Goal: Information Seeking & Learning: Learn about a topic

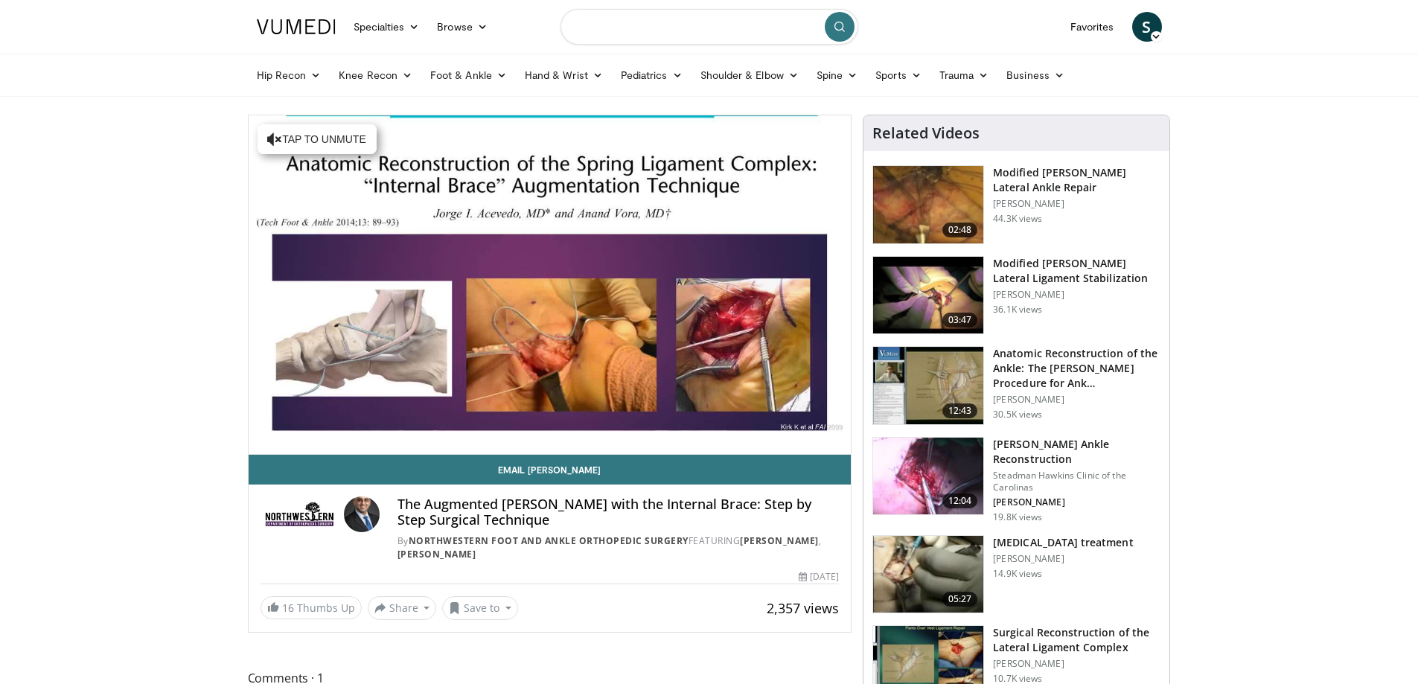
click at [700, 28] on input "Search topics, interventions" at bounding box center [710, 27] width 298 height 36
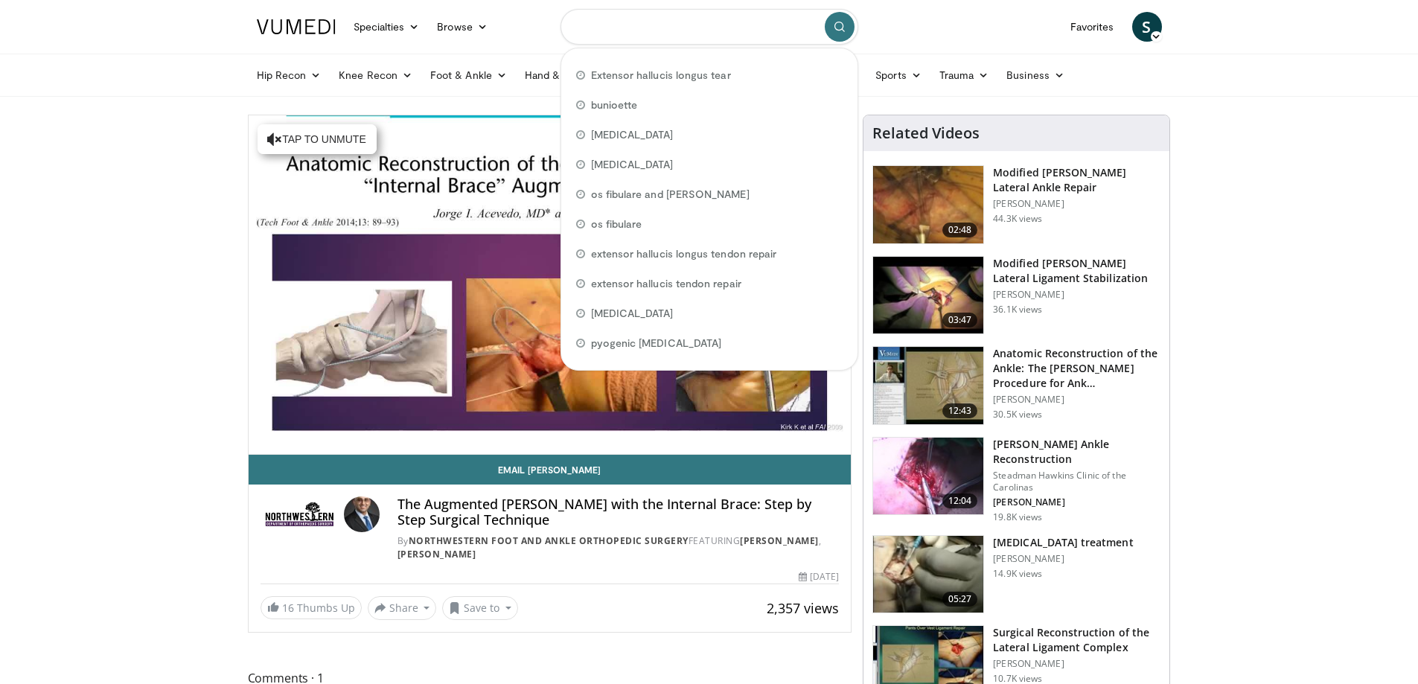
type input "*"
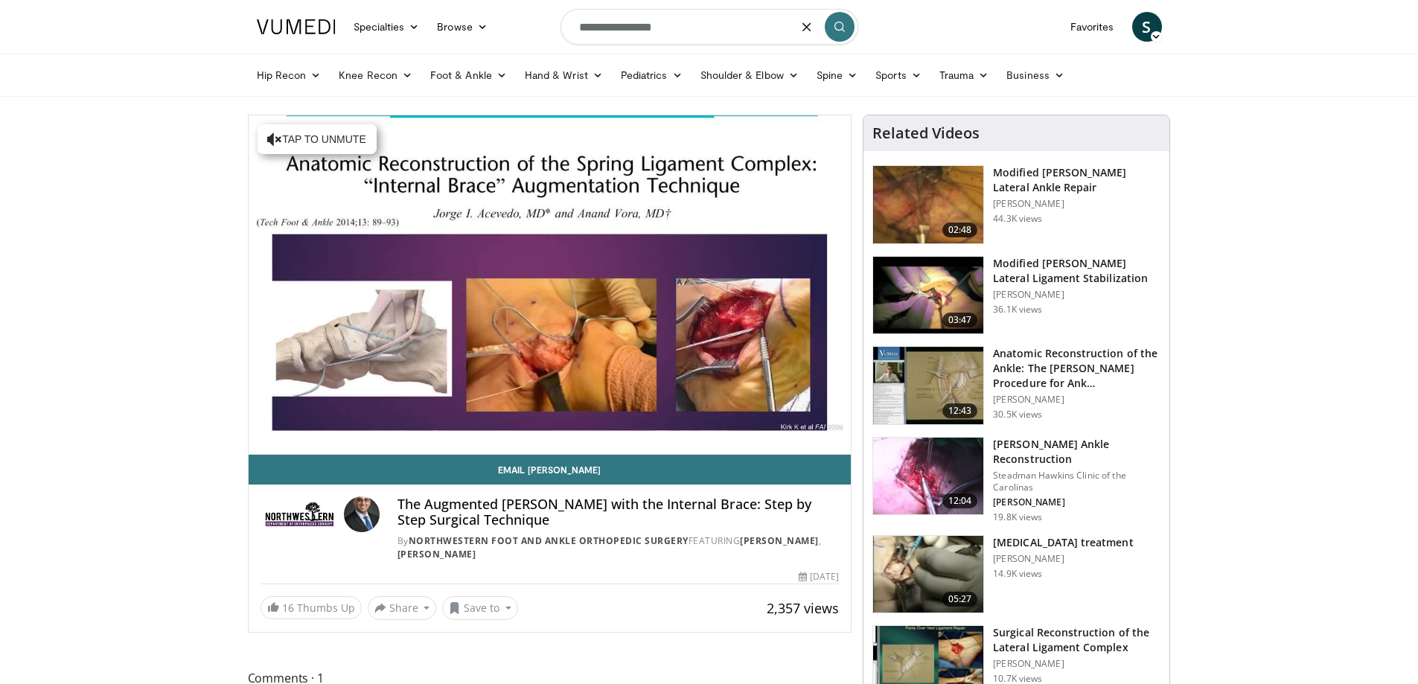
type input "**********"
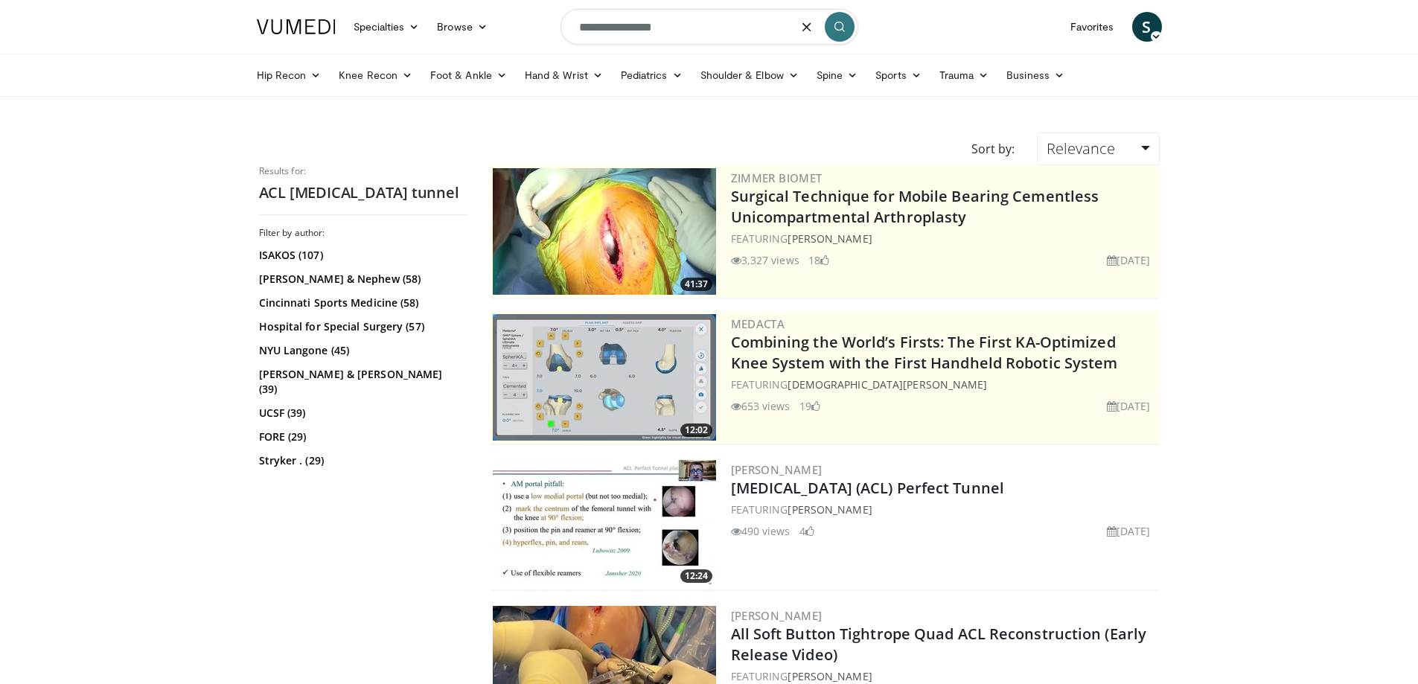
click at [603, 27] on input "**********" at bounding box center [710, 27] width 298 height 36
click at [703, 32] on input "**********" at bounding box center [710, 27] width 298 height 36
type input "**********"
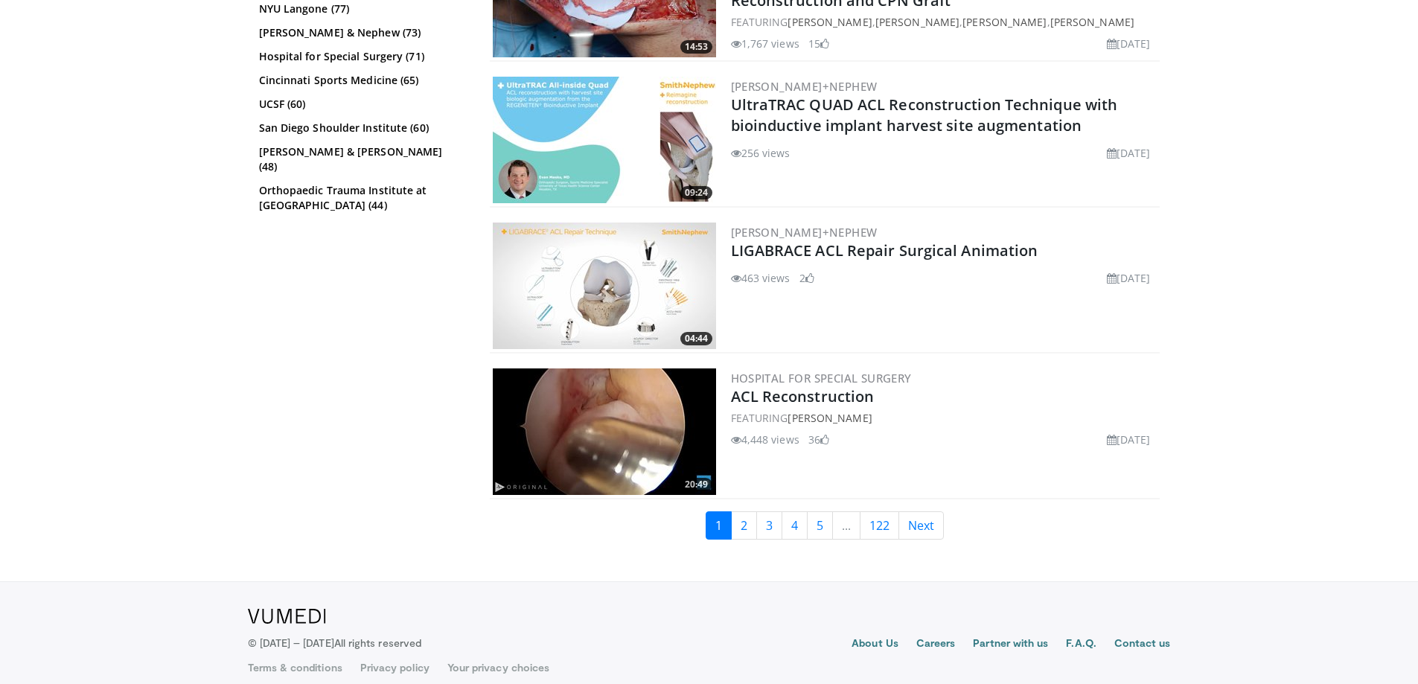
scroll to position [3609, 0]
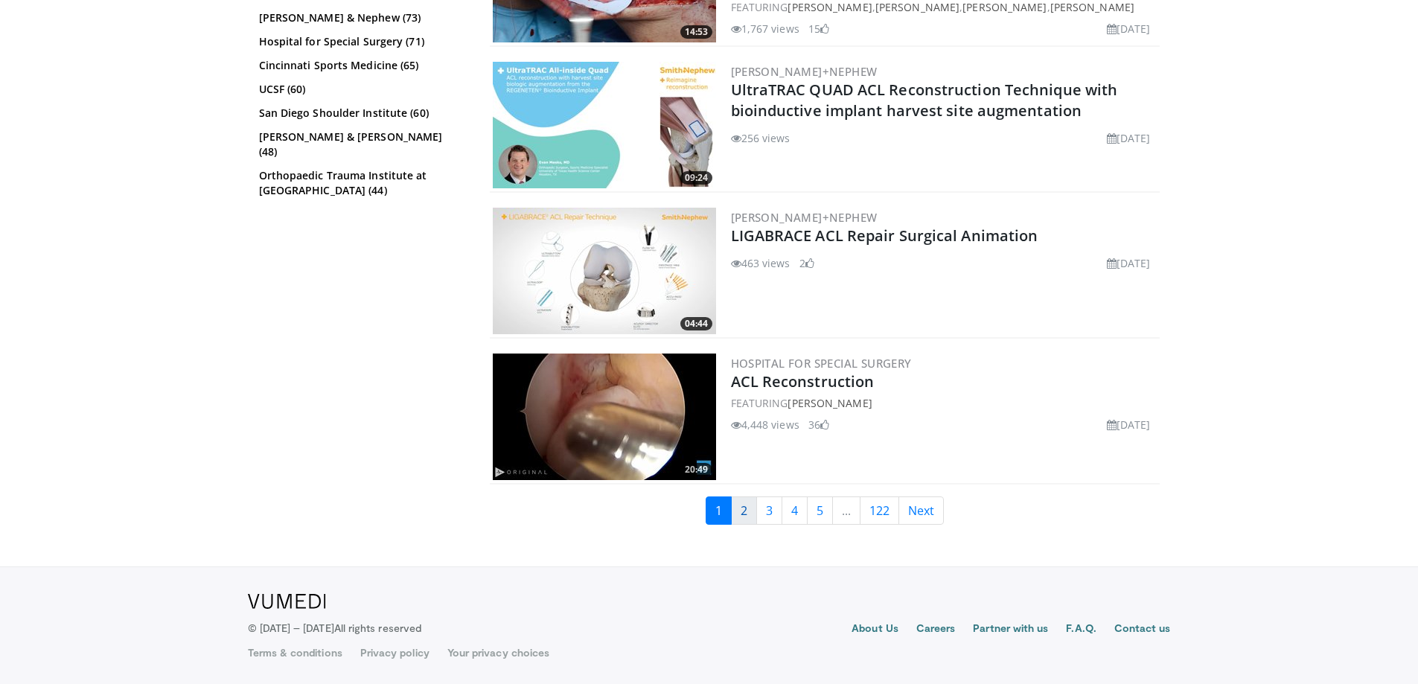
click at [739, 506] on link "2" at bounding box center [744, 511] width 26 height 28
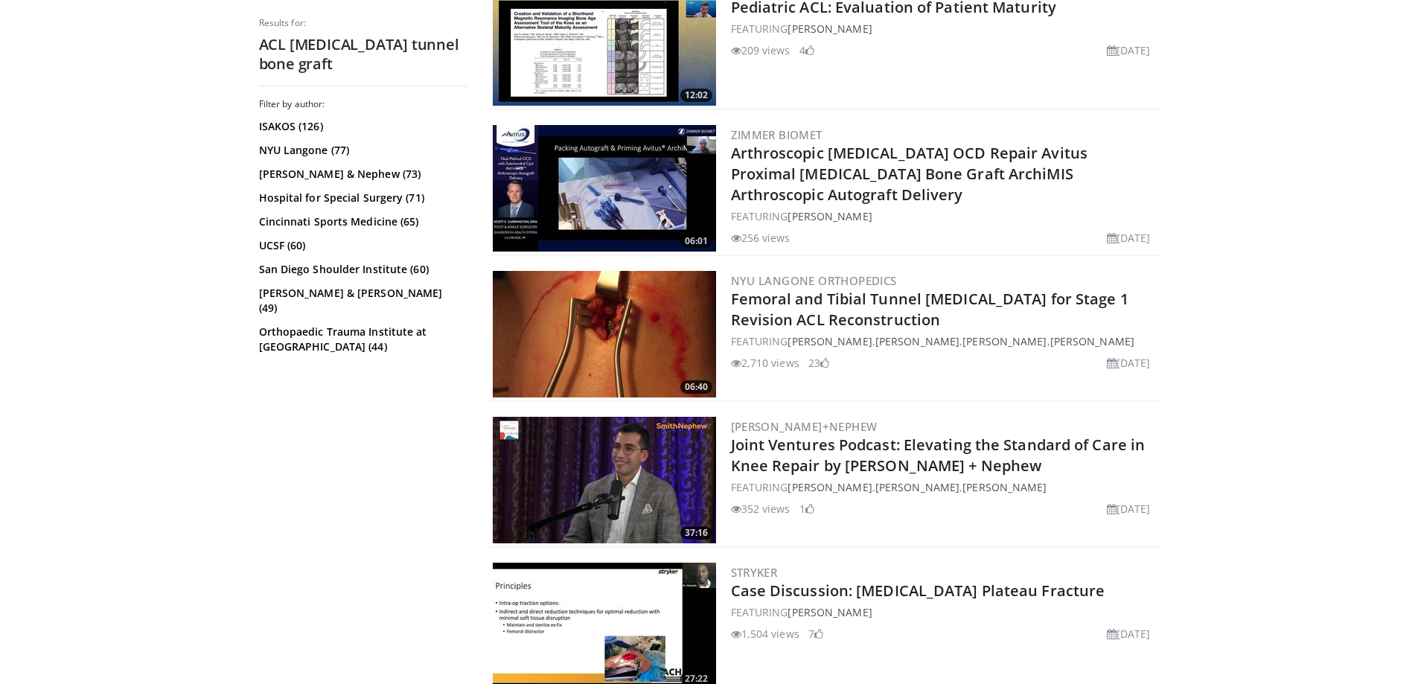
scroll to position [2234, 0]
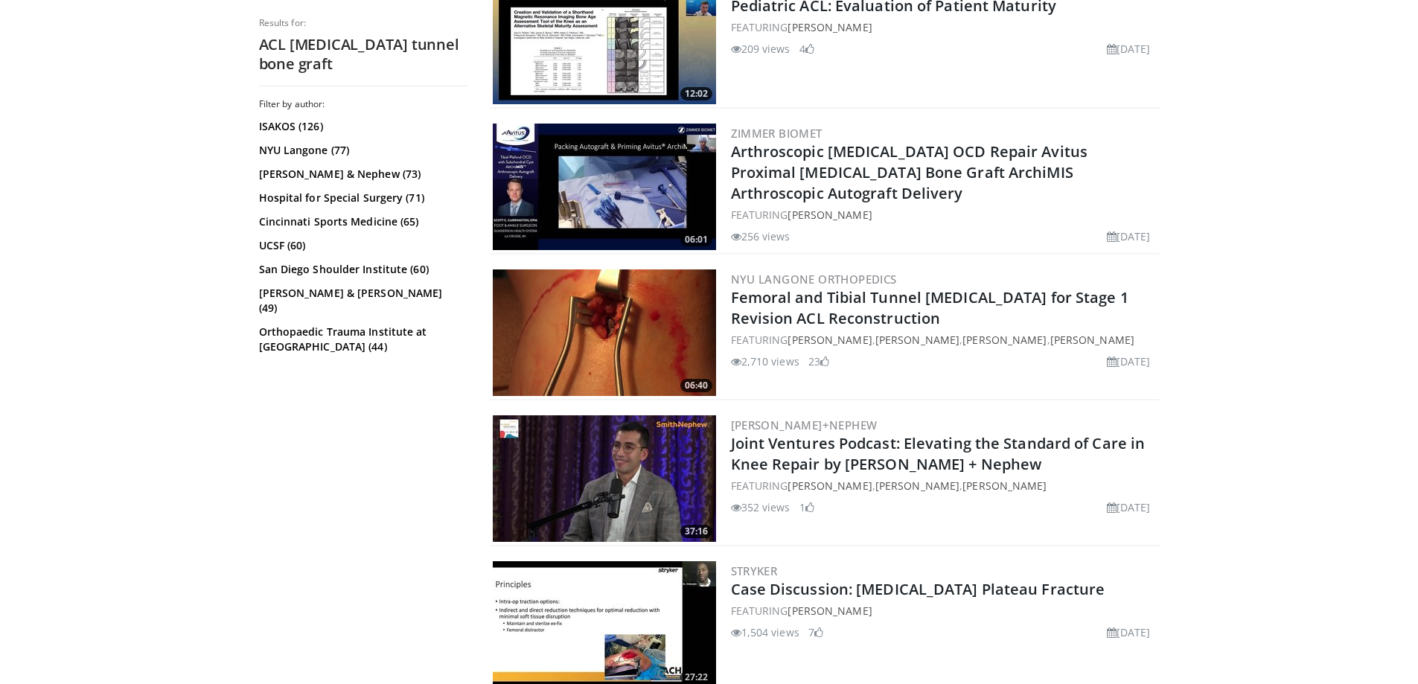
click at [654, 331] on img at bounding box center [604, 333] width 223 height 127
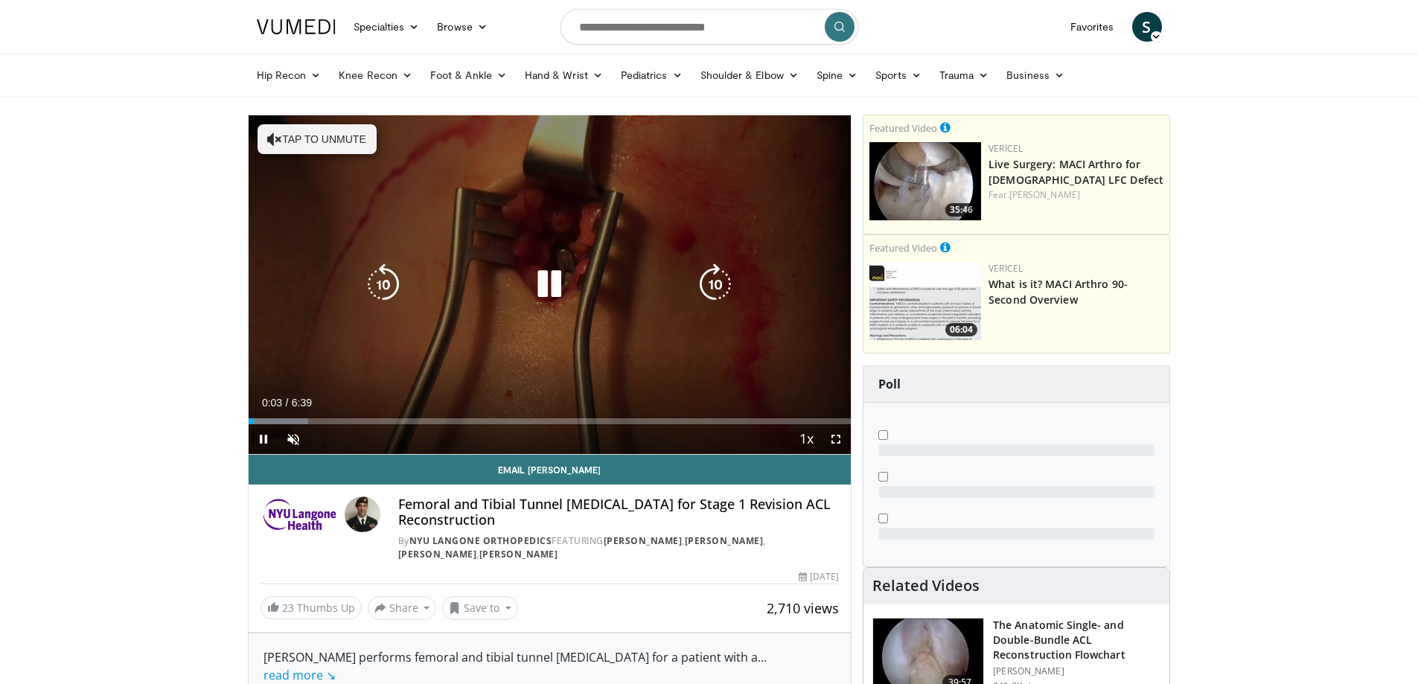
click at [616, 313] on div "10 seconds Tap to unmute" at bounding box center [550, 284] width 603 height 339
click at [532, 293] on icon "Video Player" at bounding box center [550, 285] width 42 height 42
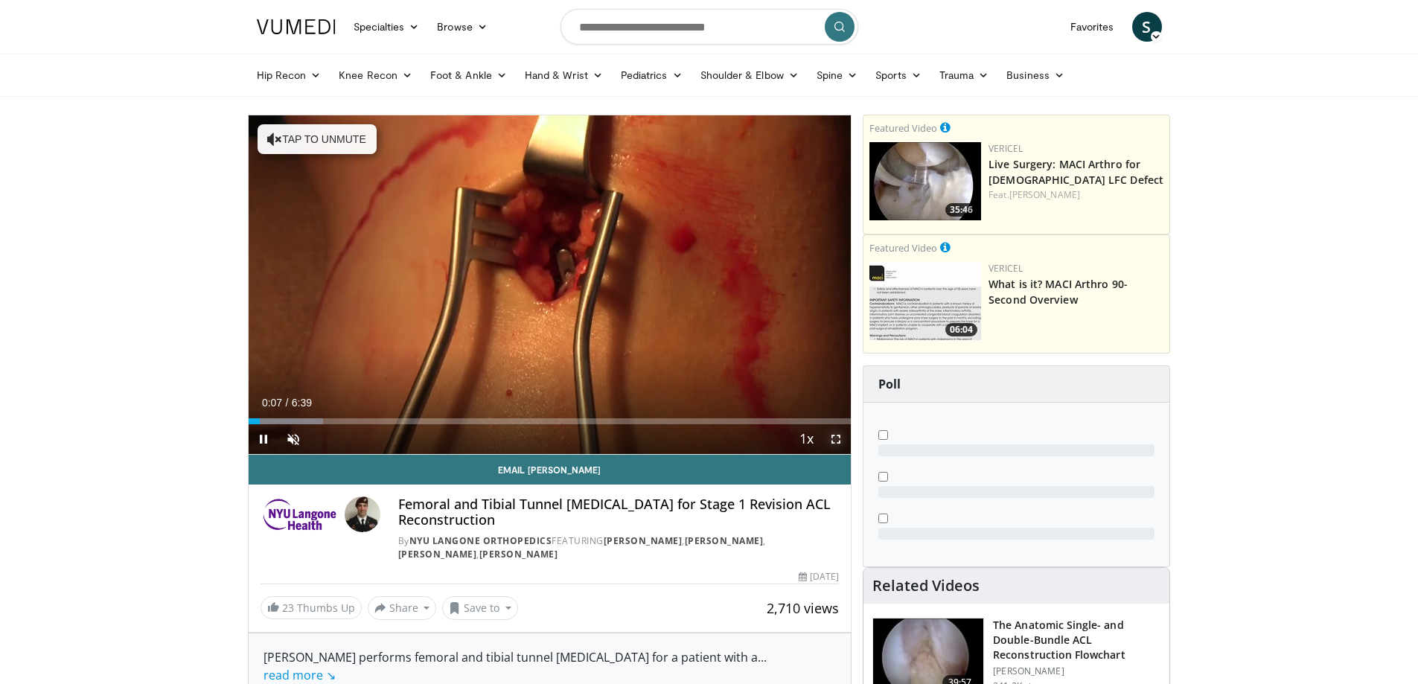
click at [838, 439] on span "Video Player" at bounding box center [836, 439] width 30 height 30
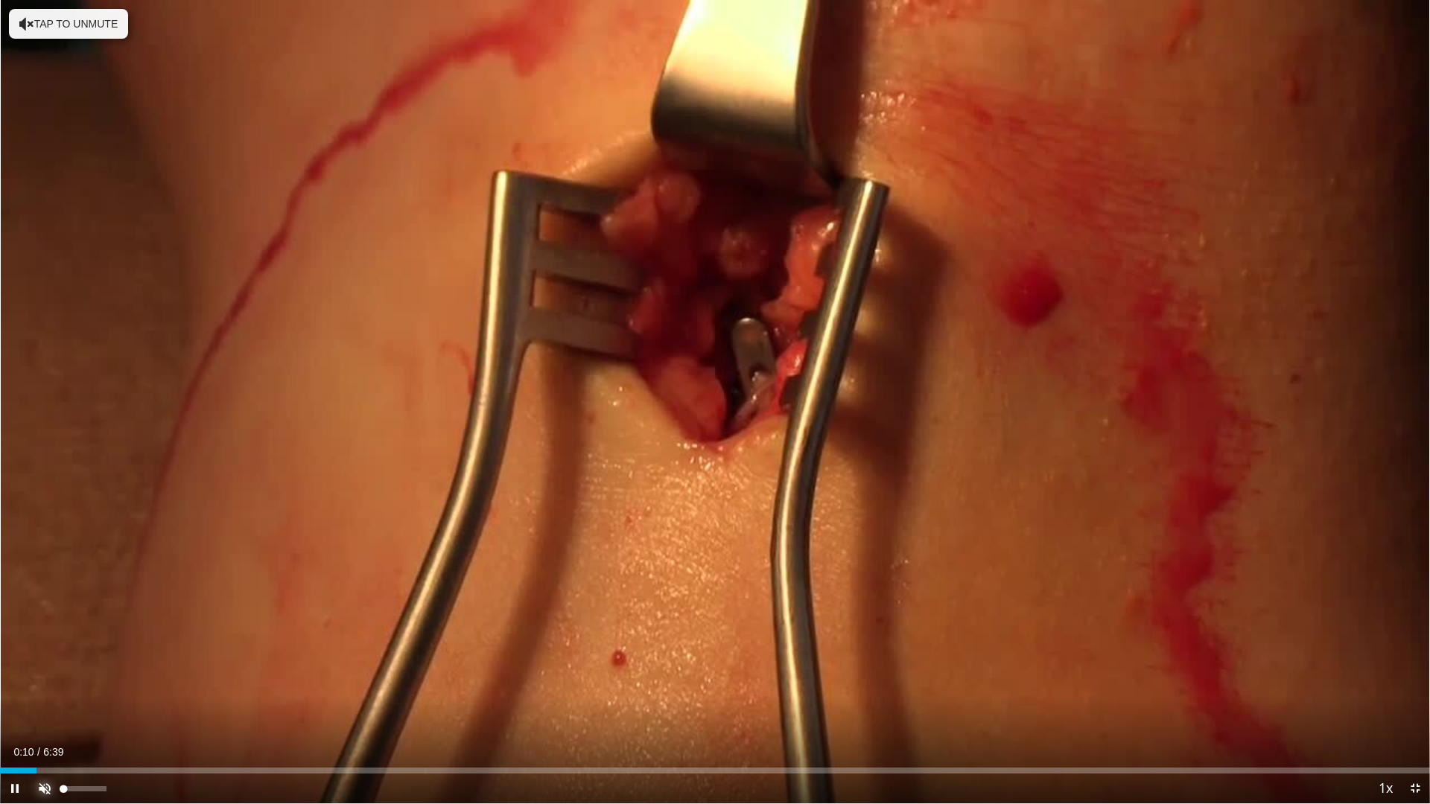
click at [45, 683] on span "Video Player" at bounding box center [45, 789] width 30 height 30
click at [1417, 683] on span "Video Player" at bounding box center [1415, 789] width 30 height 30
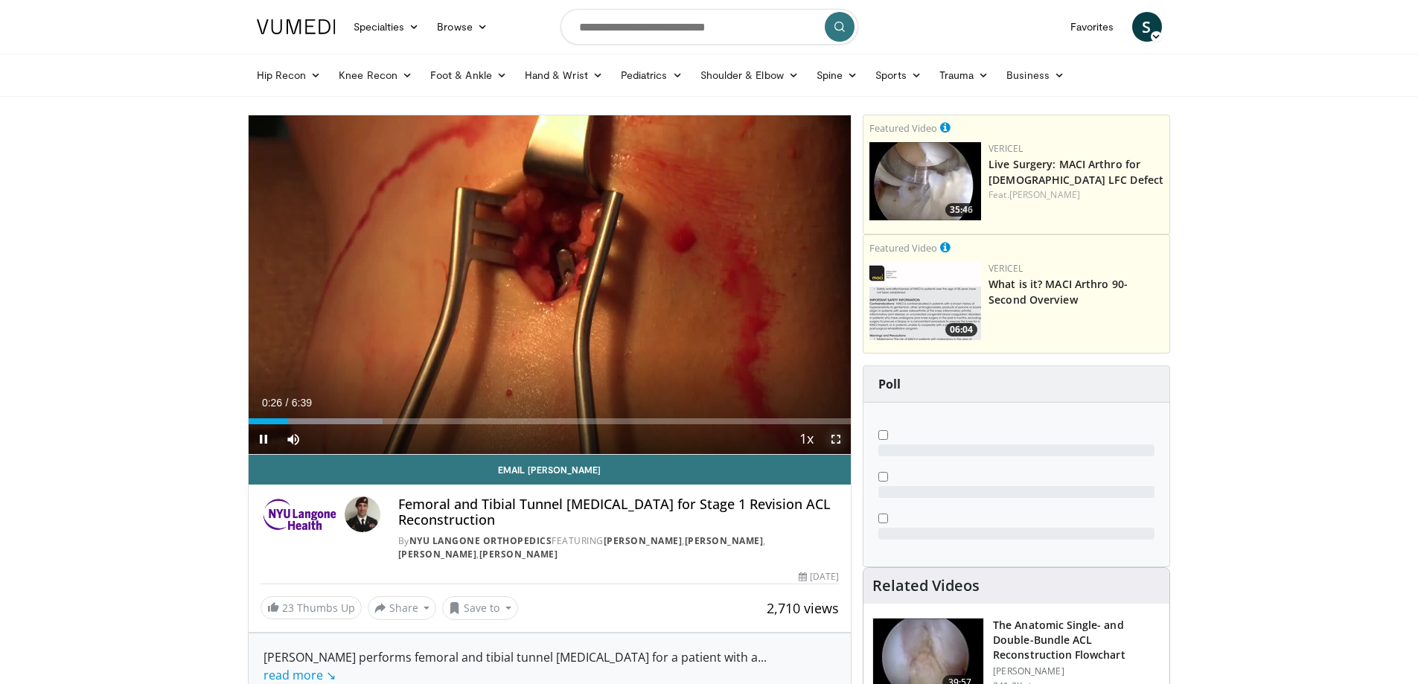
click at [836, 436] on span "Video Player" at bounding box center [836, 439] width 30 height 30
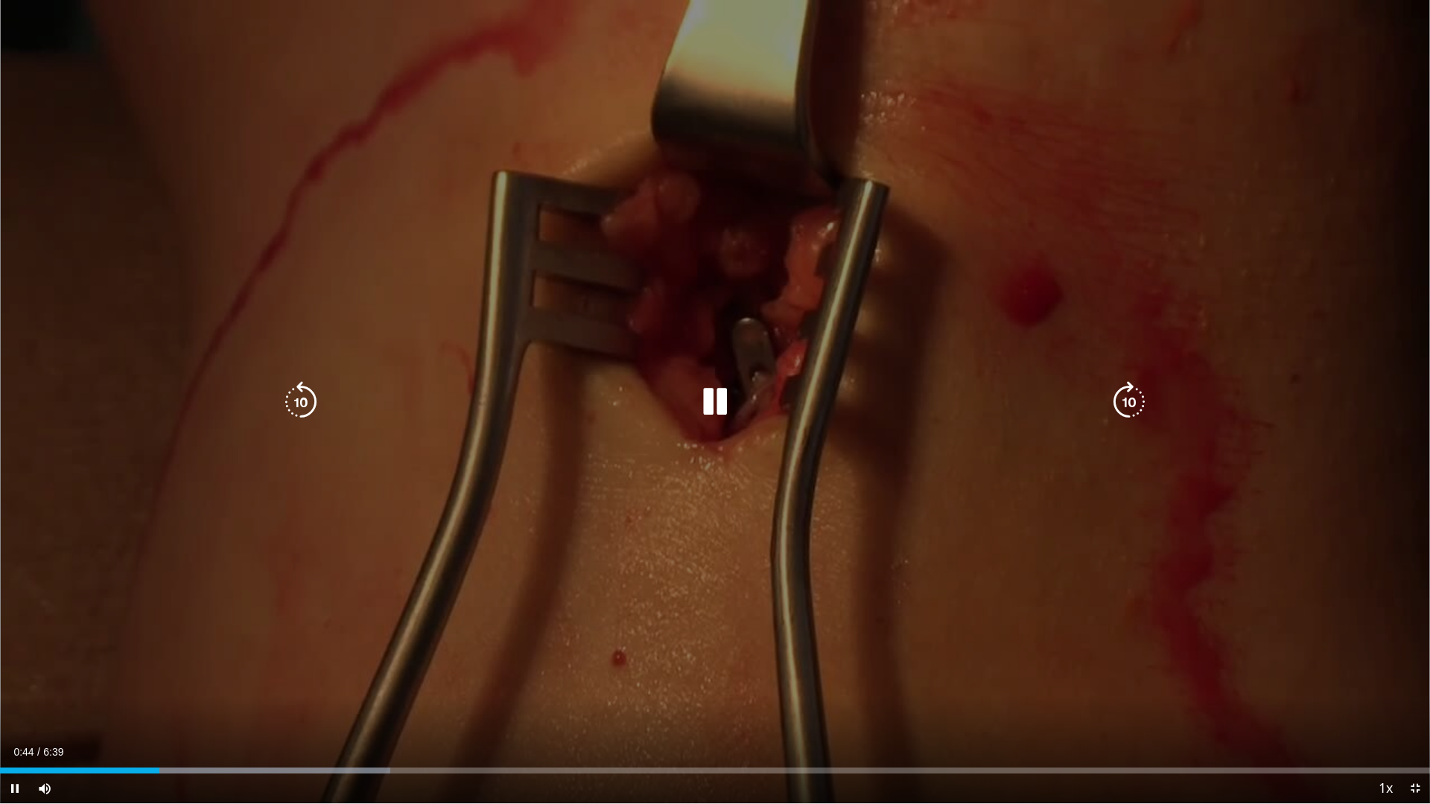
click at [718, 397] on icon "Video Player" at bounding box center [715, 402] width 42 height 42
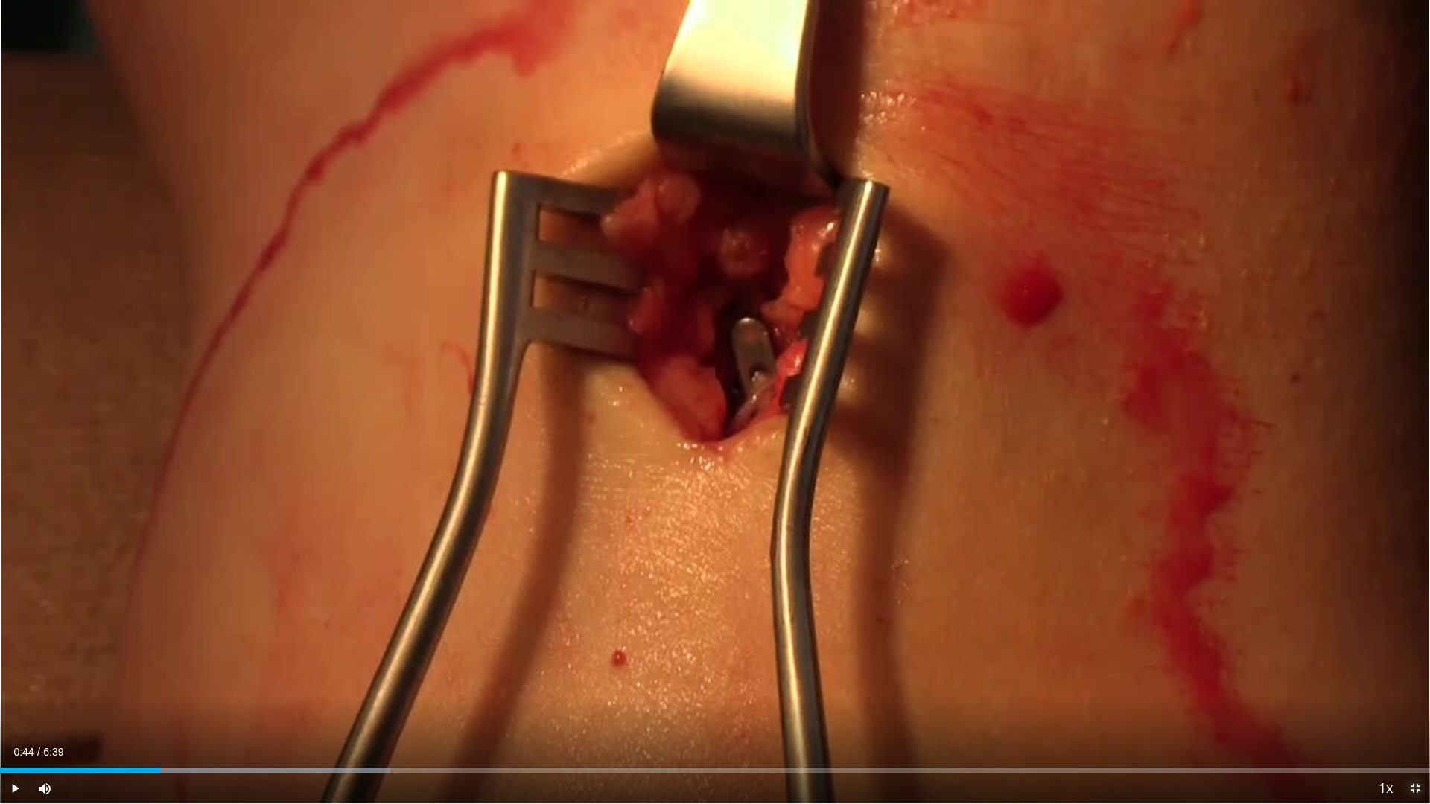
click at [1418, 683] on span "Video Player" at bounding box center [1415, 789] width 30 height 30
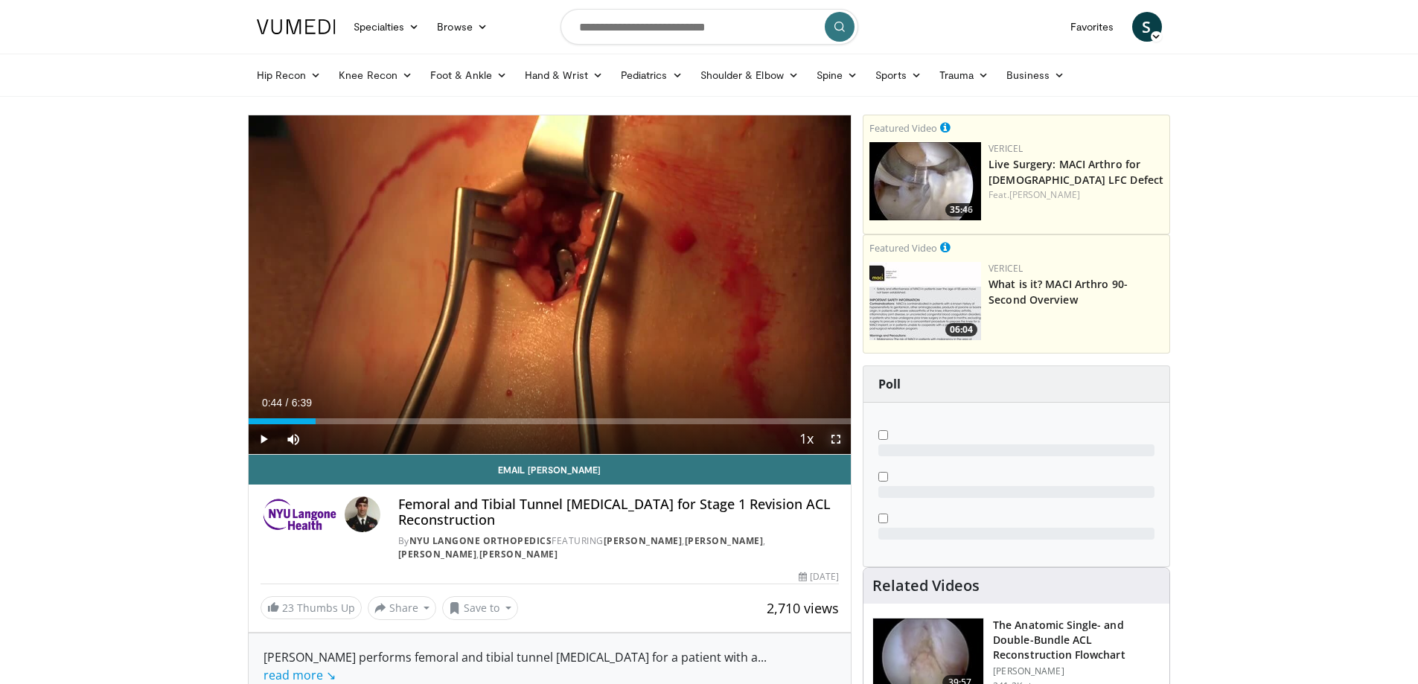
click at [841, 433] on span "Video Player" at bounding box center [836, 439] width 30 height 30
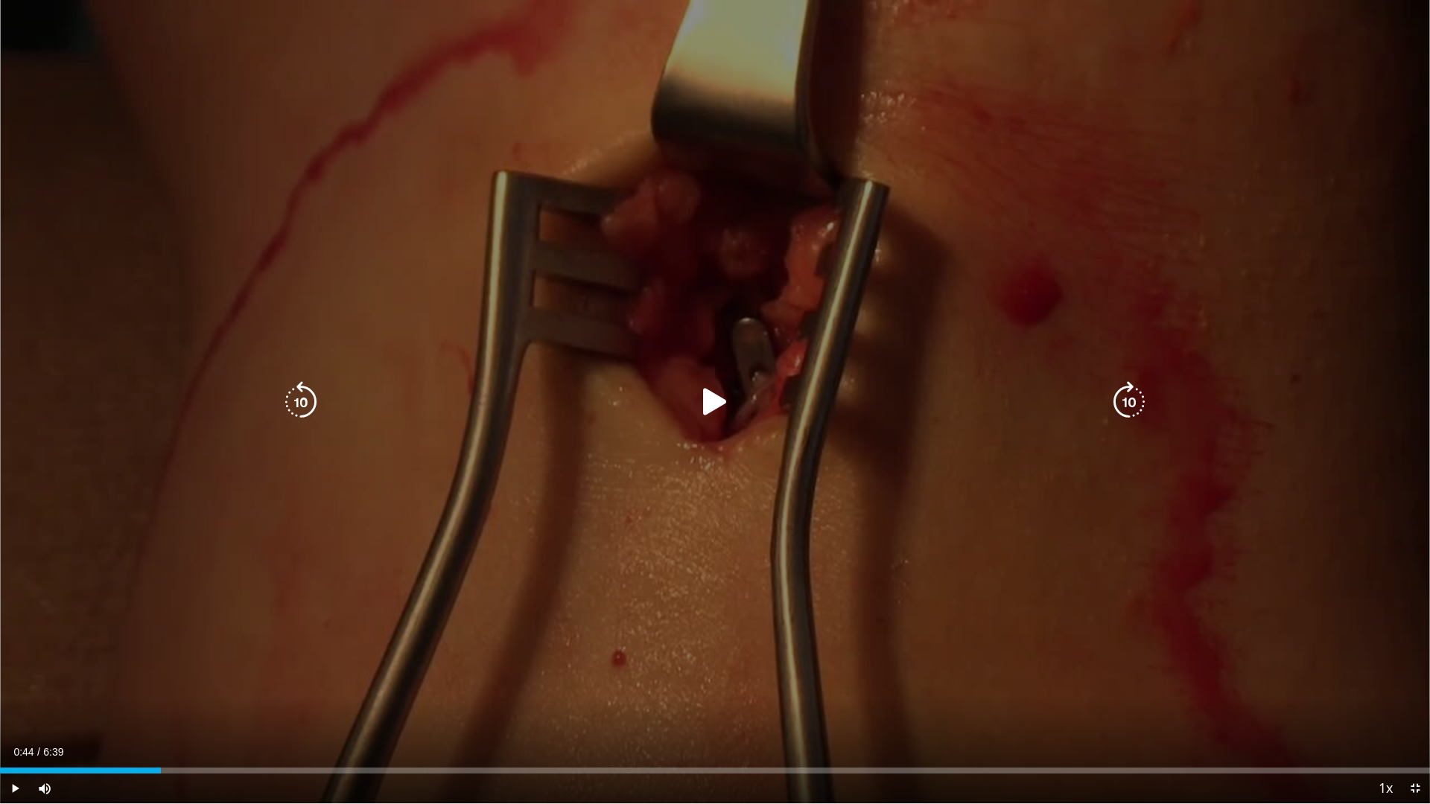
drag, startPoint x: 706, startPoint y: 397, endPoint x: 724, endPoint y: 407, distance: 20.3
click at [706, 398] on icon "Video Player" at bounding box center [715, 402] width 42 height 42
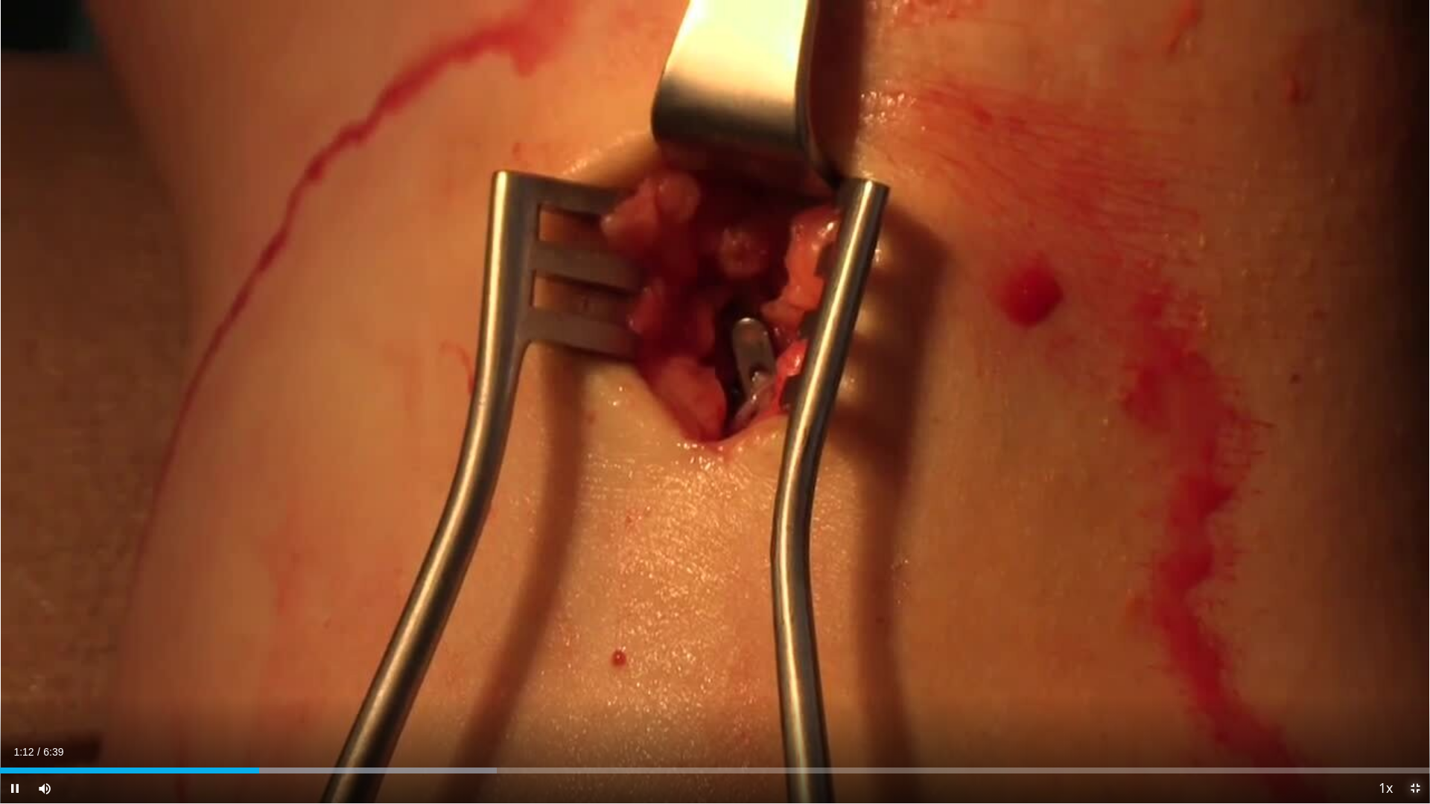
click at [1418, 683] on span "Video Player" at bounding box center [1415, 789] width 30 height 30
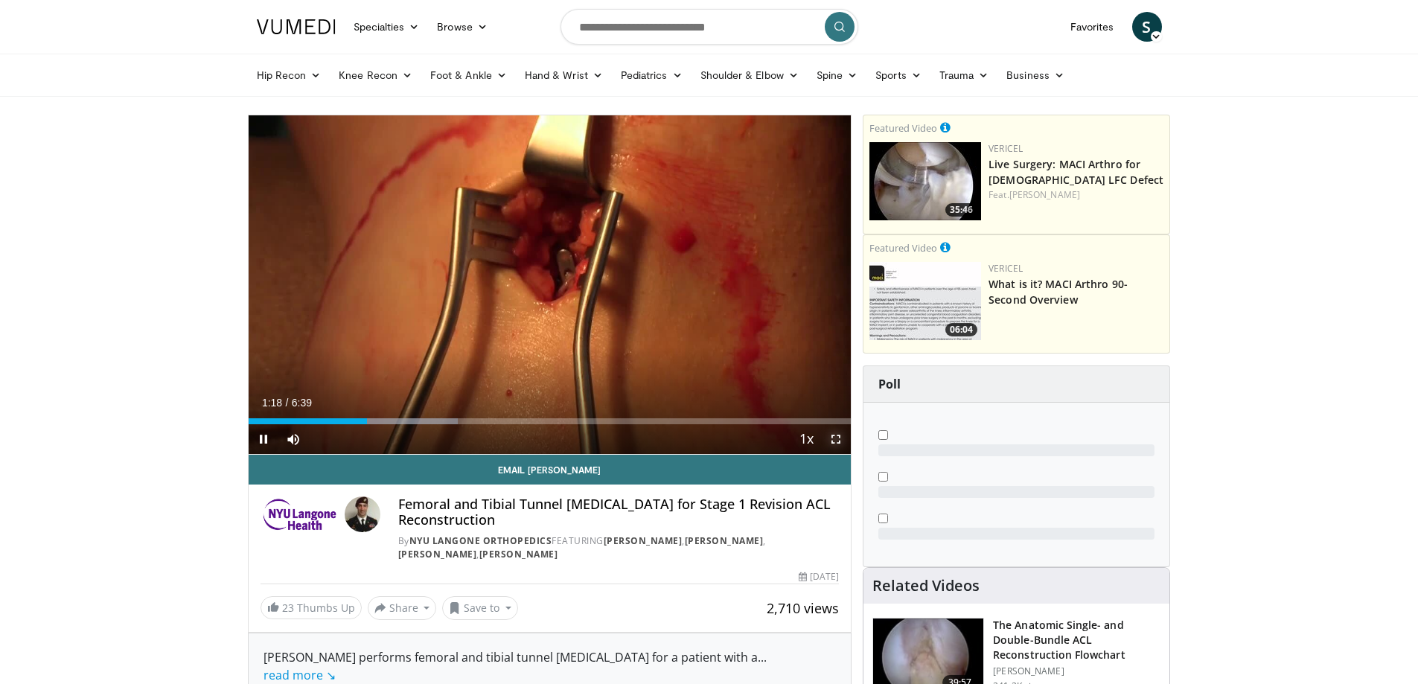
click at [838, 436] on span "Video Player" at bounding box center [836, 439] width 30 height 30
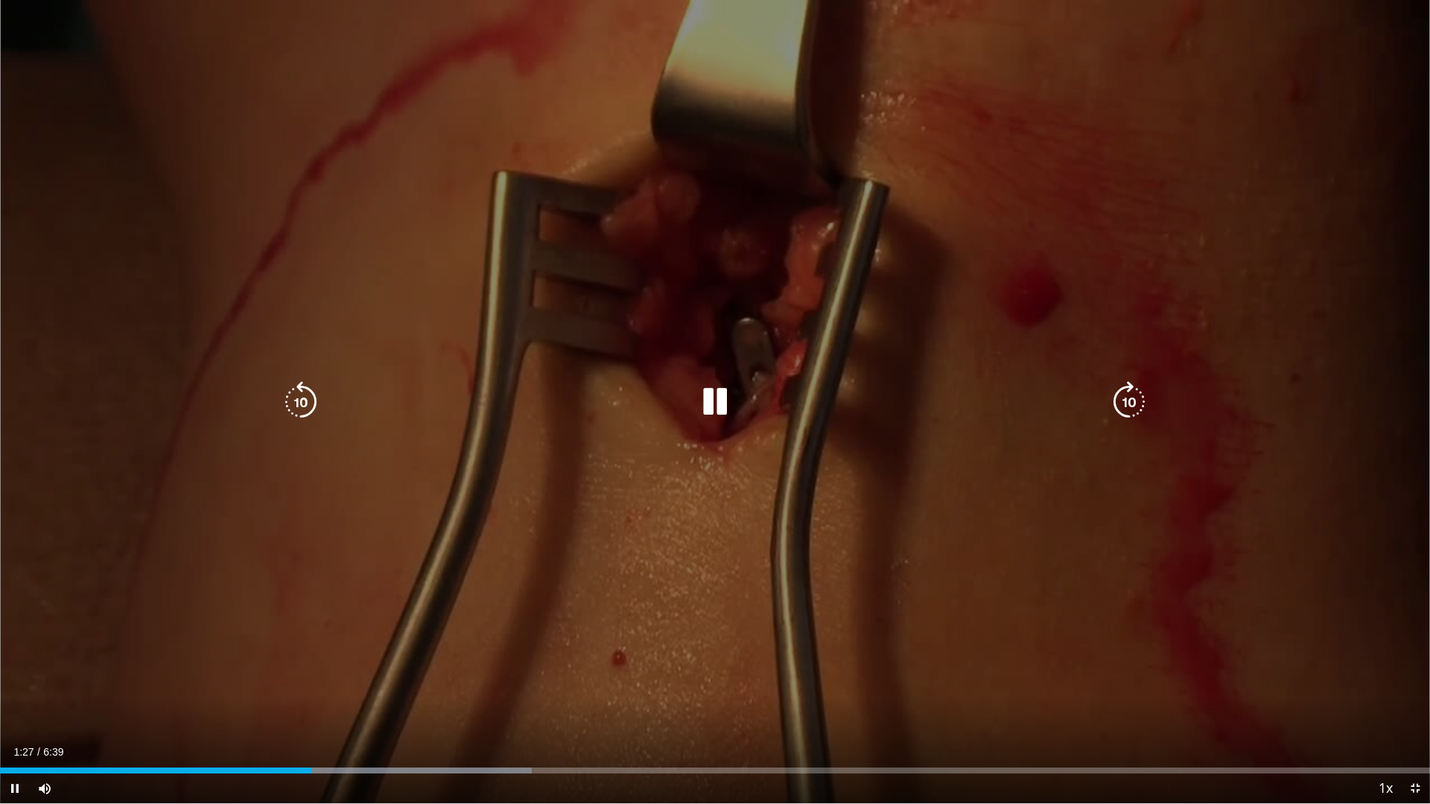
drag, startPoint x: 715, startPoint y: 397, endPoint x: 750, endPoint y: 514, distance: 122.7
click at [749, 514] on div "10 seconds Tap to unmute" at bounding box center [715, 401] width 1430 height 803
click at [711, 407] on icon "Video Player" at bounding box center [715, 402] width 42 height 42
click at [704, 401] on icon "Video Player" at bounding box center [715, 402] width 42 height 42
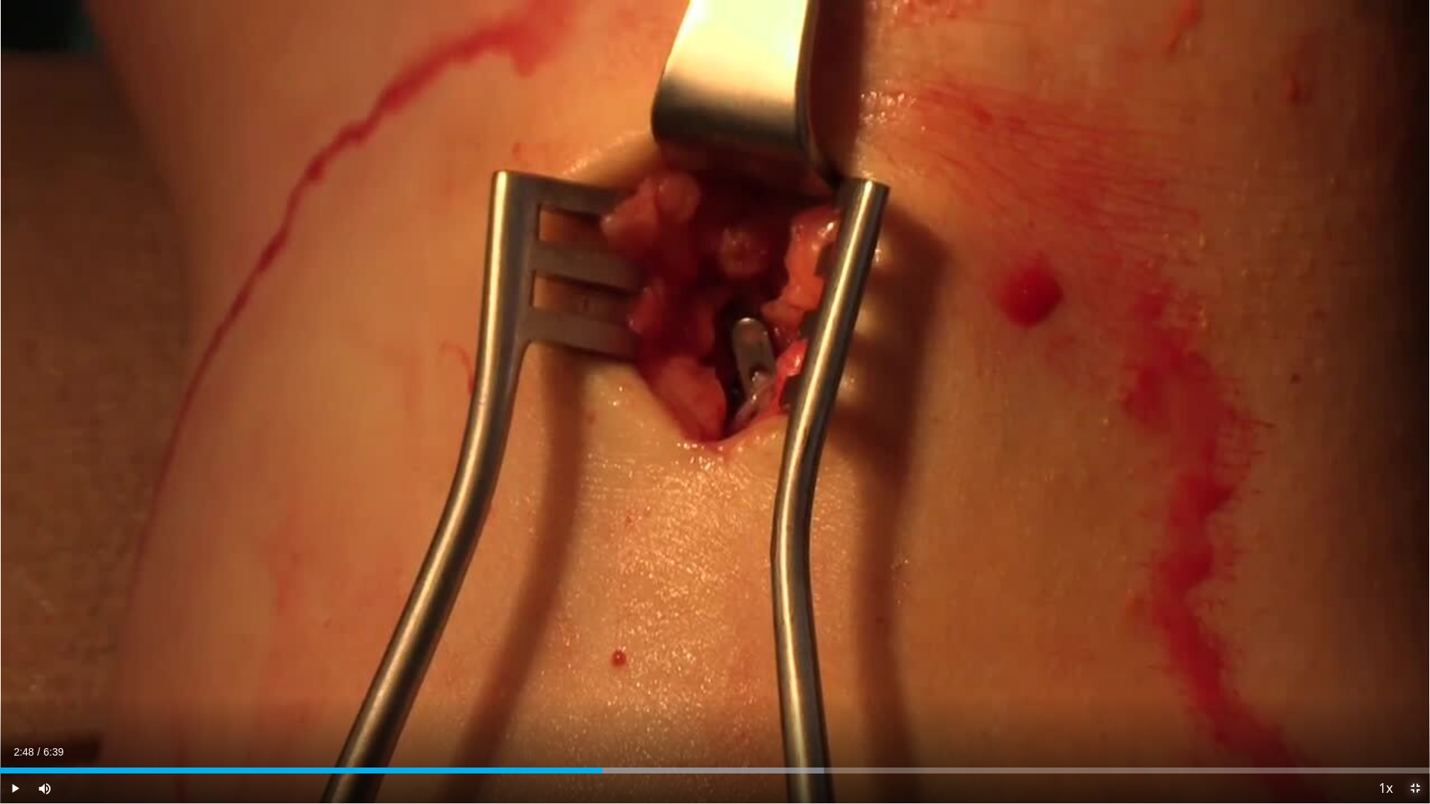
click at [1413, 683] on span "Video Player" at bounding box center [1415, 789] width 30 height 30
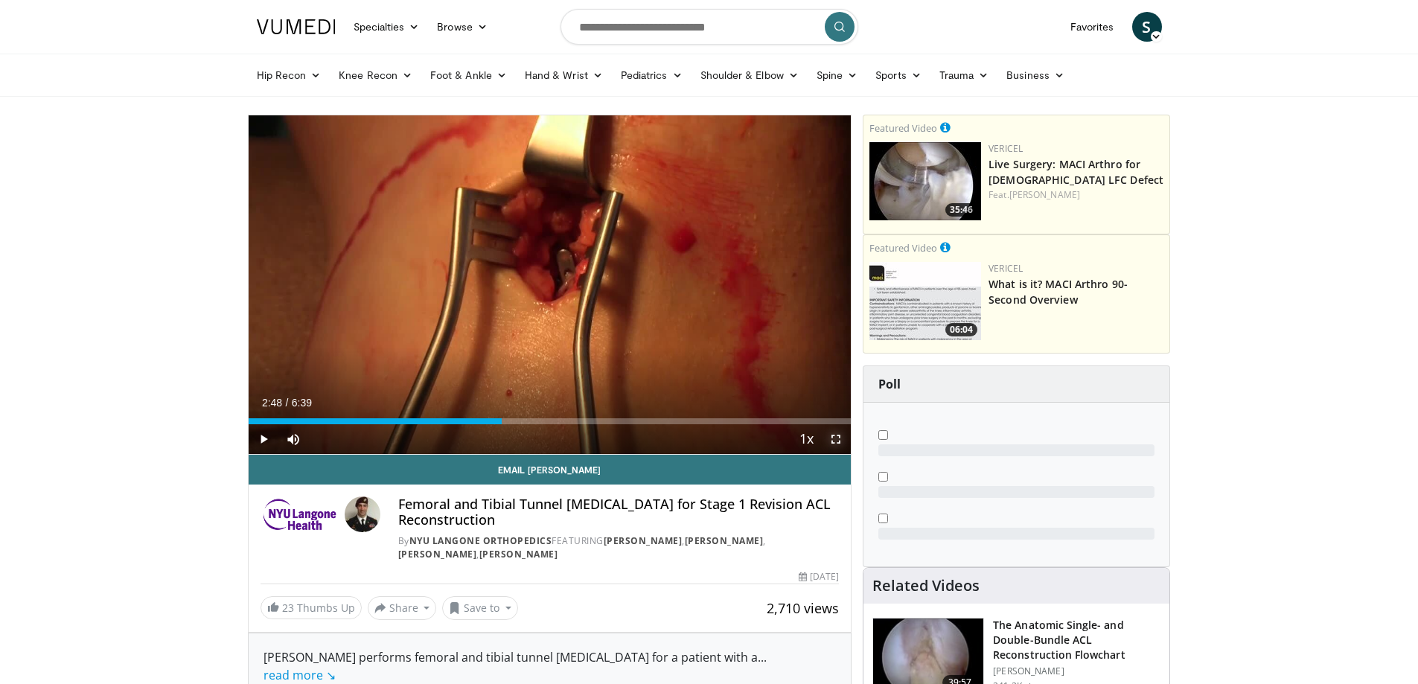
click at [838, 436] on span "Video Player" at bounding box center [836, 439] width 30 height 30
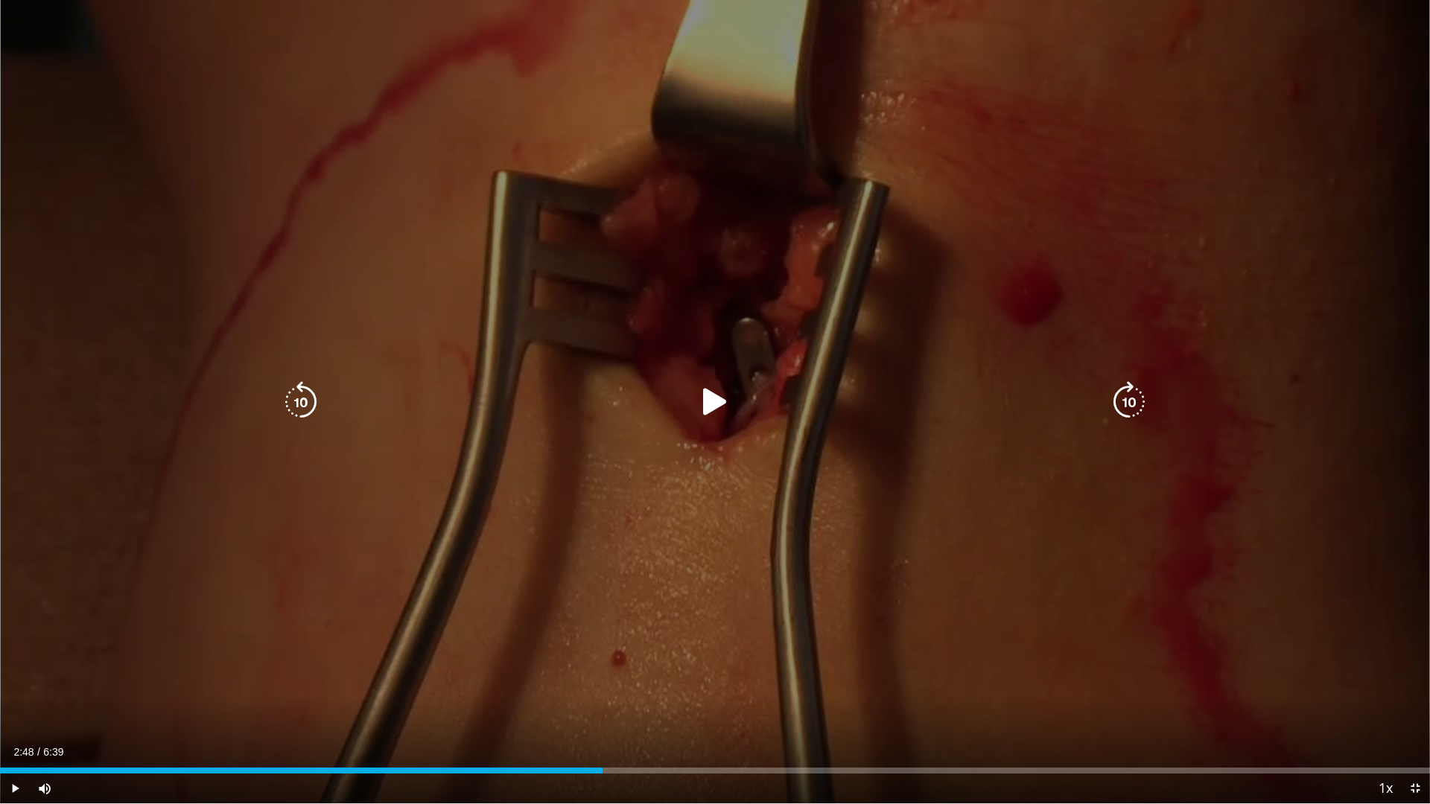
drag, startPoint x: 712, startPoint y: 393, endPoint x: 721, endPoint y: 405, distance: 14.9
click at [712, 393] on icon "Video Player" at bounding box center [715, 402] width 42 height 42
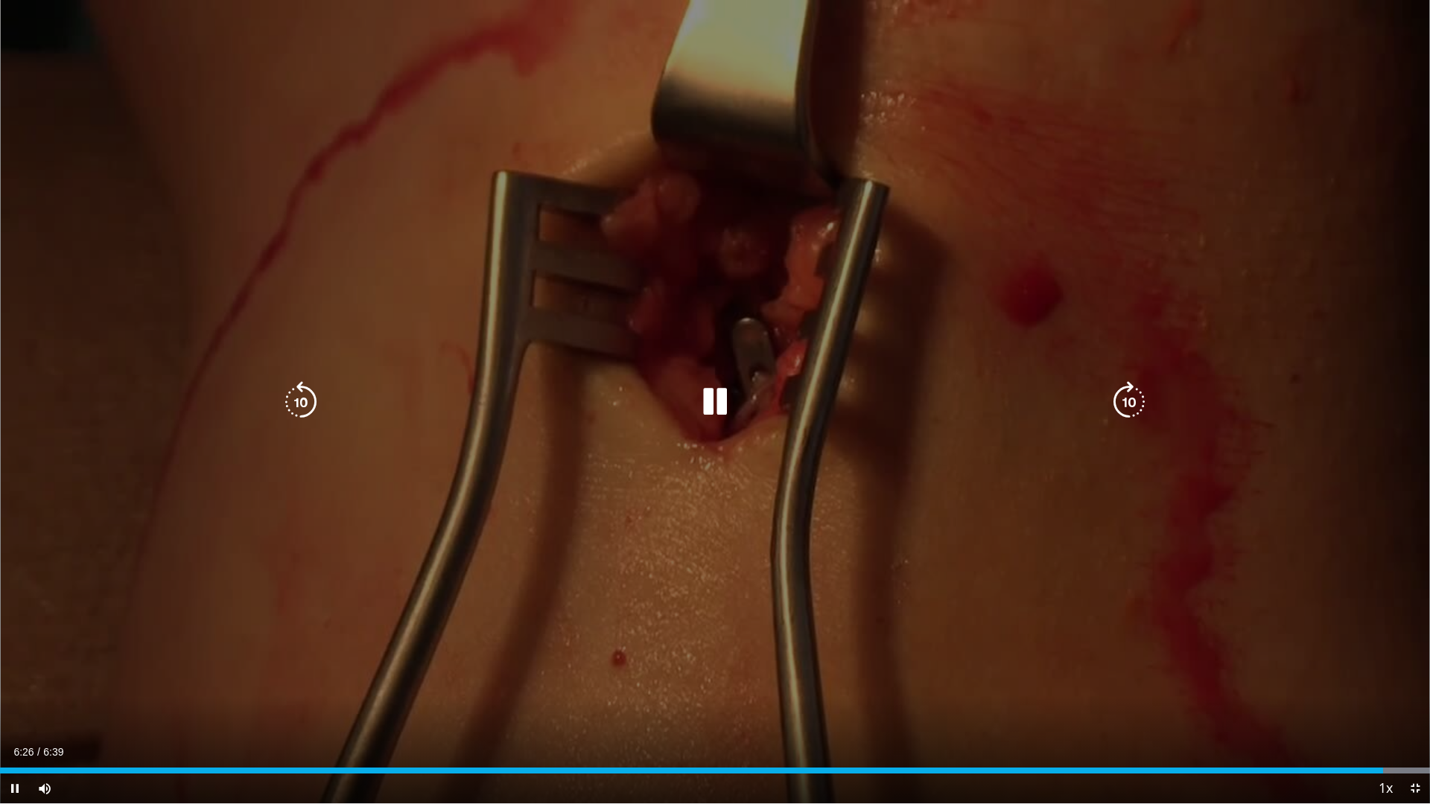
click at [718, 394] on icon "Video Player" at bounding box center [715, 402] width 42 height 42
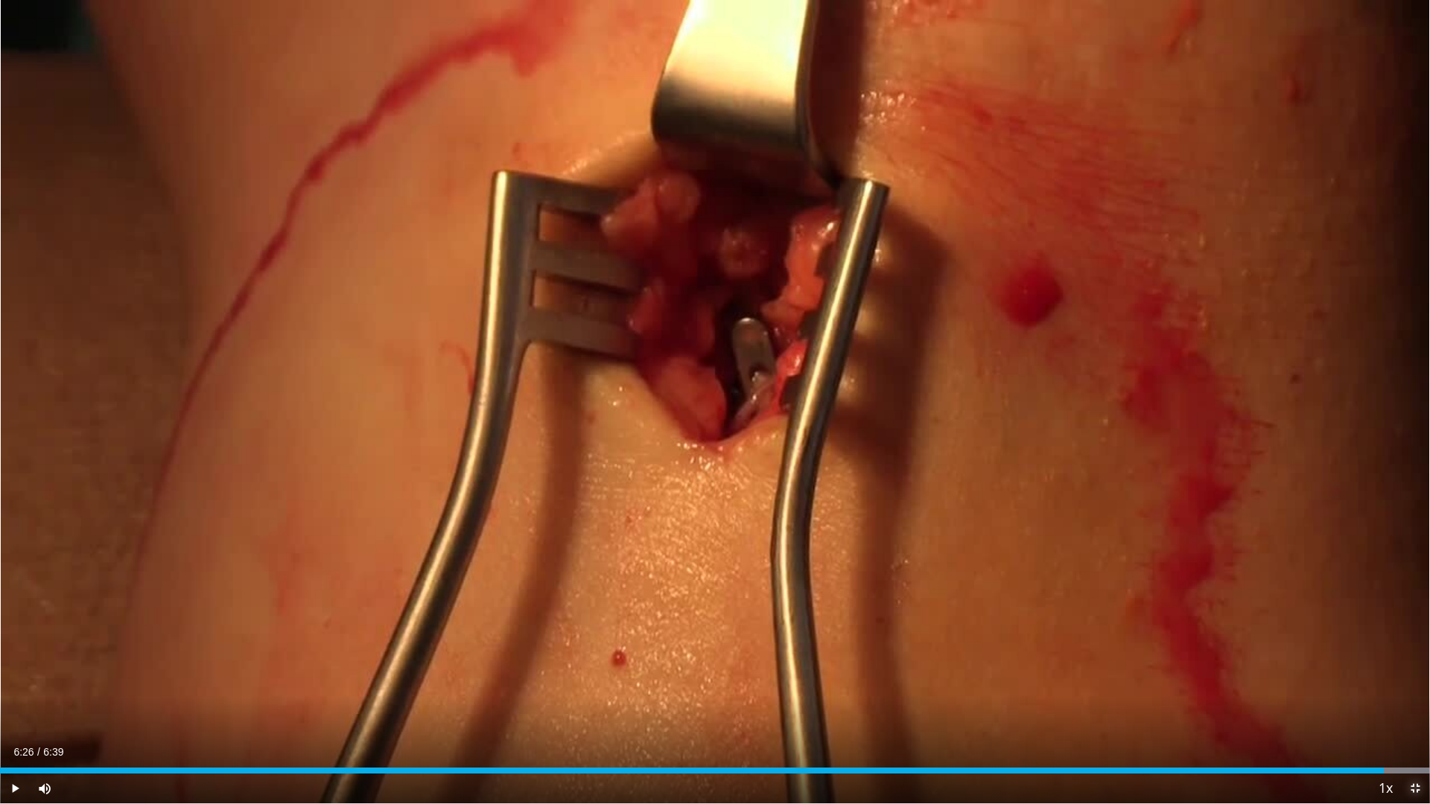
click at [1418, 683] on span "Video Player" at bounding box center [1415, 789] width 30 height 30
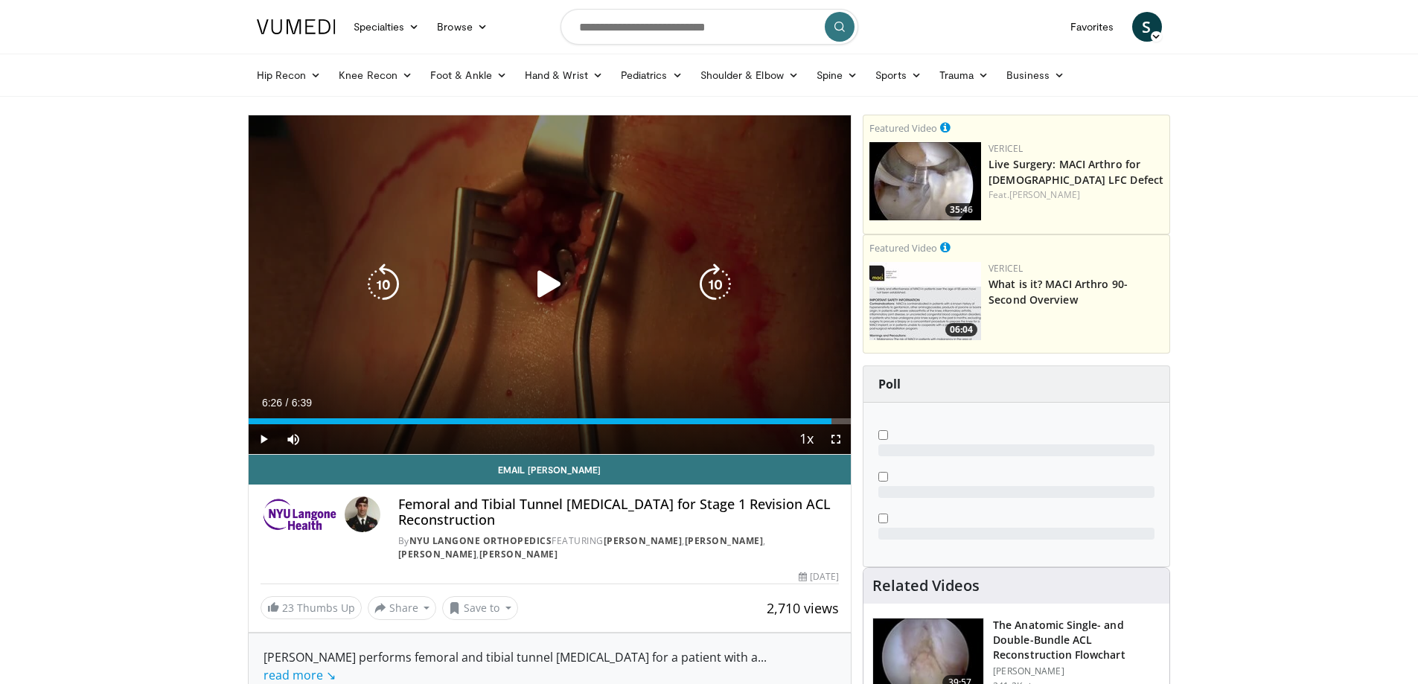
click at [560, 281] on icon "Video Player" at bounding box center [550, 285] width 42 height 42
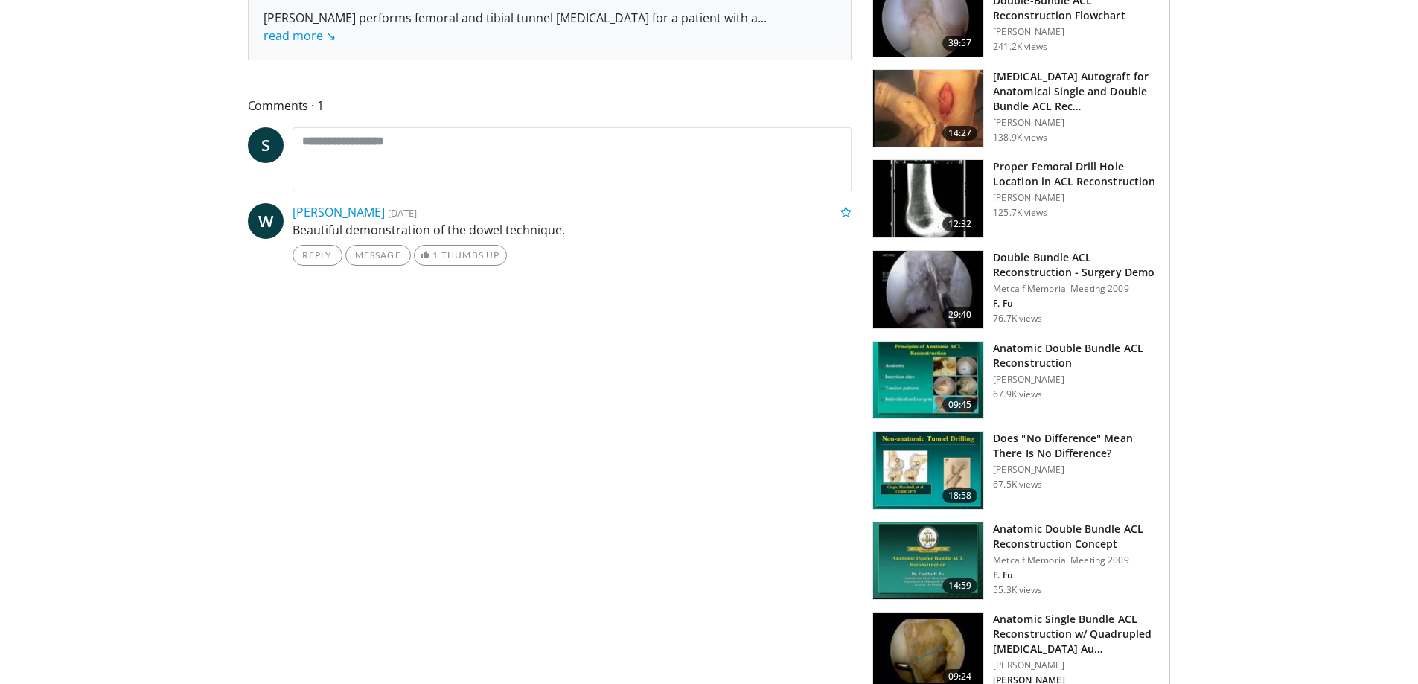
scroll to position [670, 0]
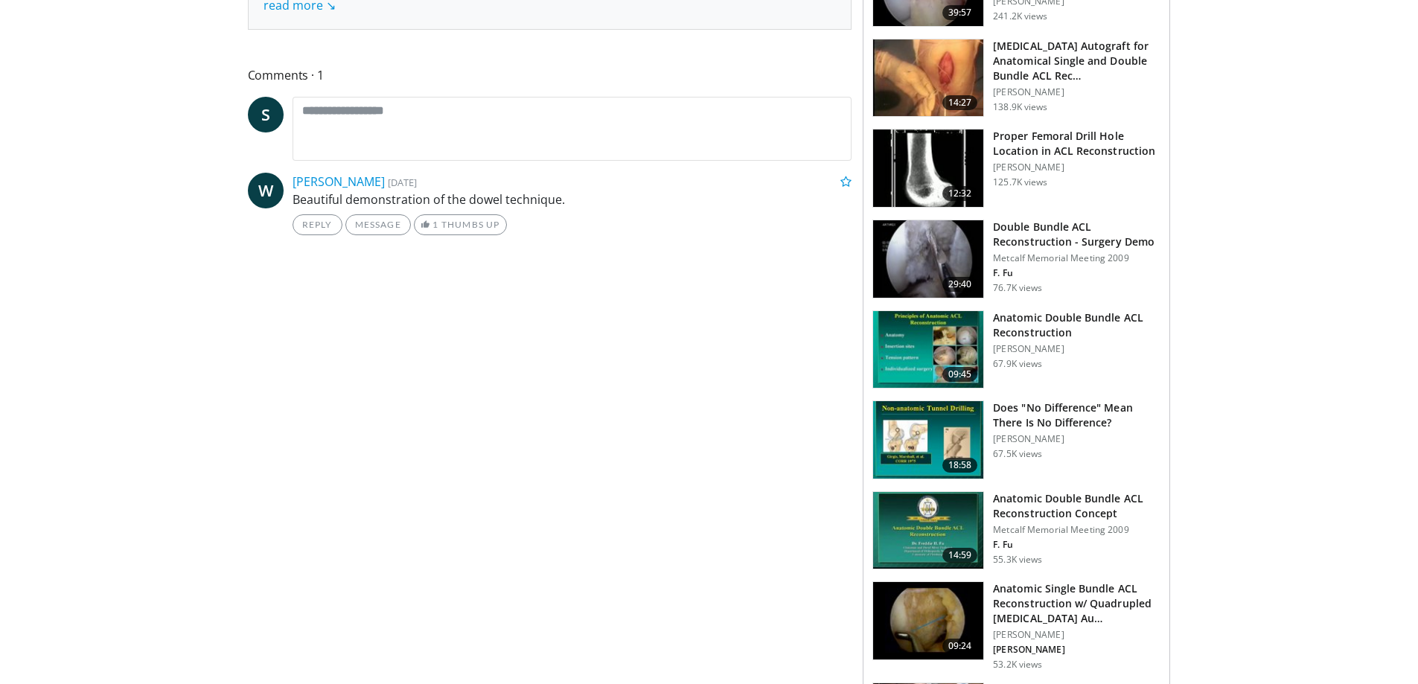
click at [1275, 391] on body "Specialties Adult & Family Medicine Allergy, [MEDICAL_DATA], Immunology Anesthe…" at bounding box center [709, 646] width 1418 height 2633
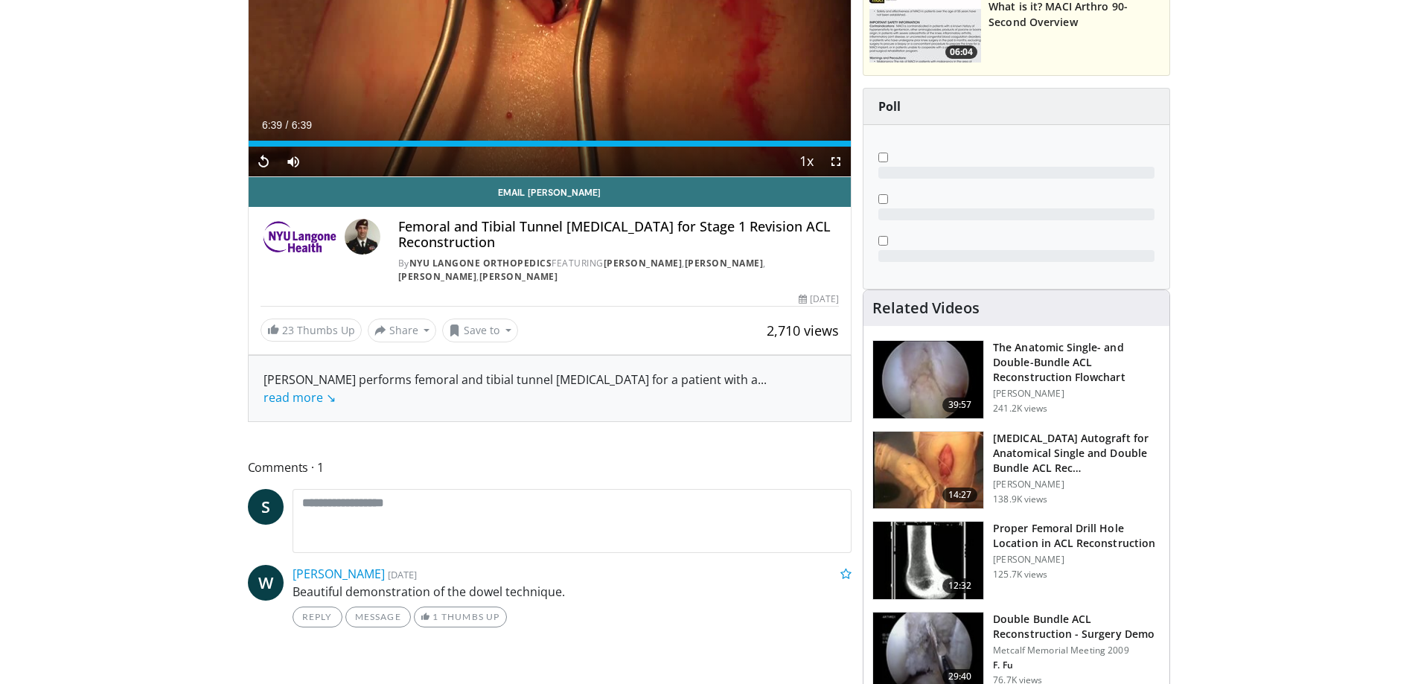
scroll to position [162, 0]
